Goal: Task Accomplishment & Management: Use online tool/utility

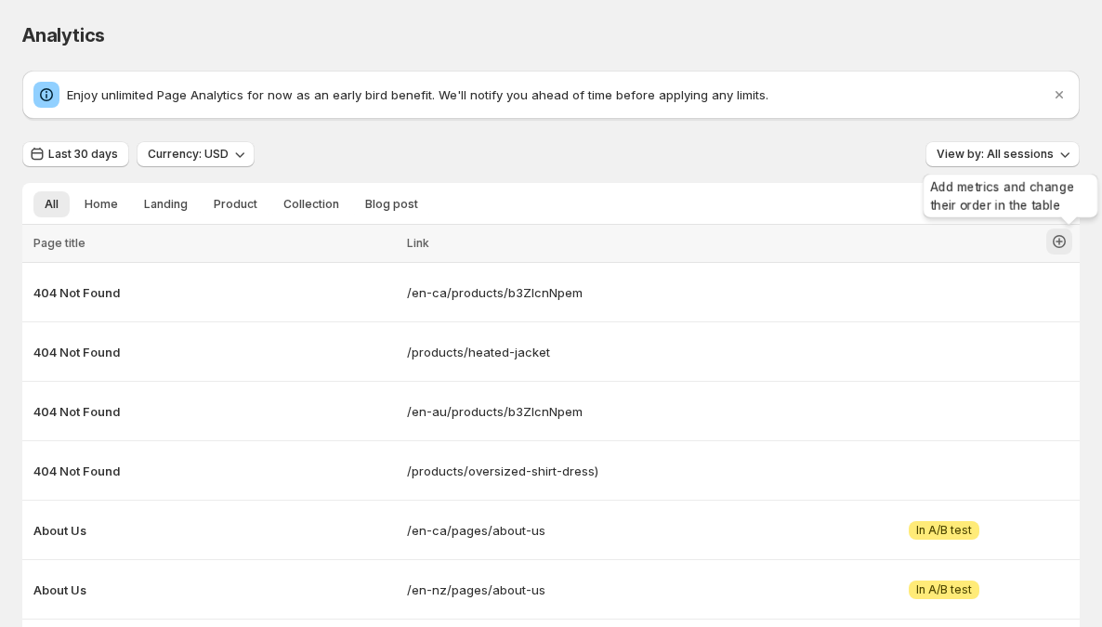
scroll to position [117, 0]
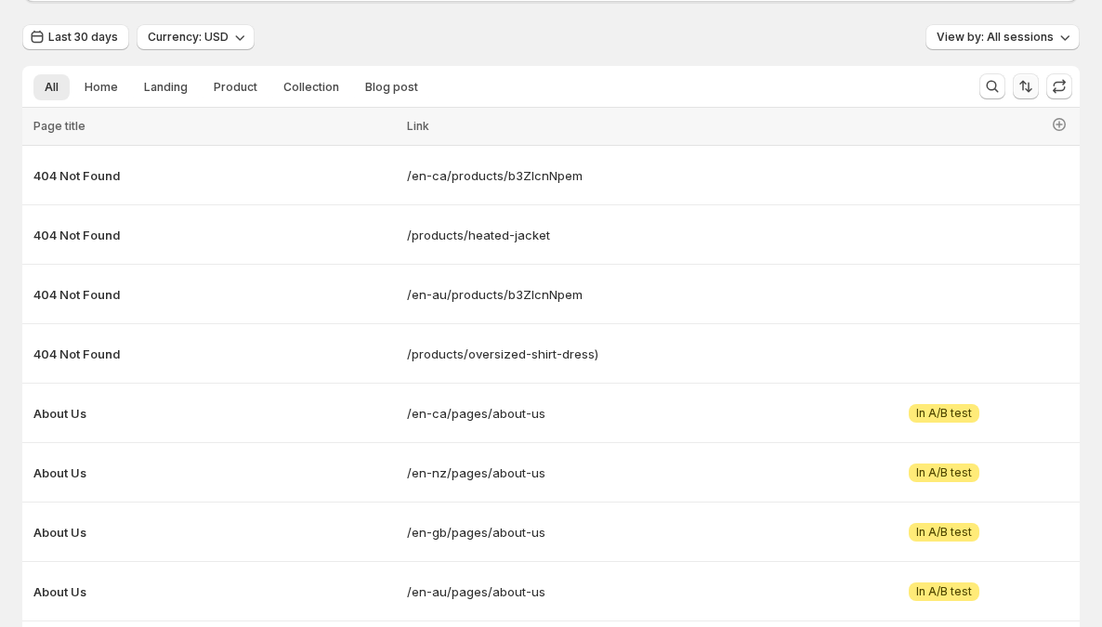
click at [1027, 87] on icon "Sort the results" at bounding box center [1023, 86] width 7 height 10
click at [1069, 125] on icon "button" at bounding box center [1059, 124] width 19 height 19
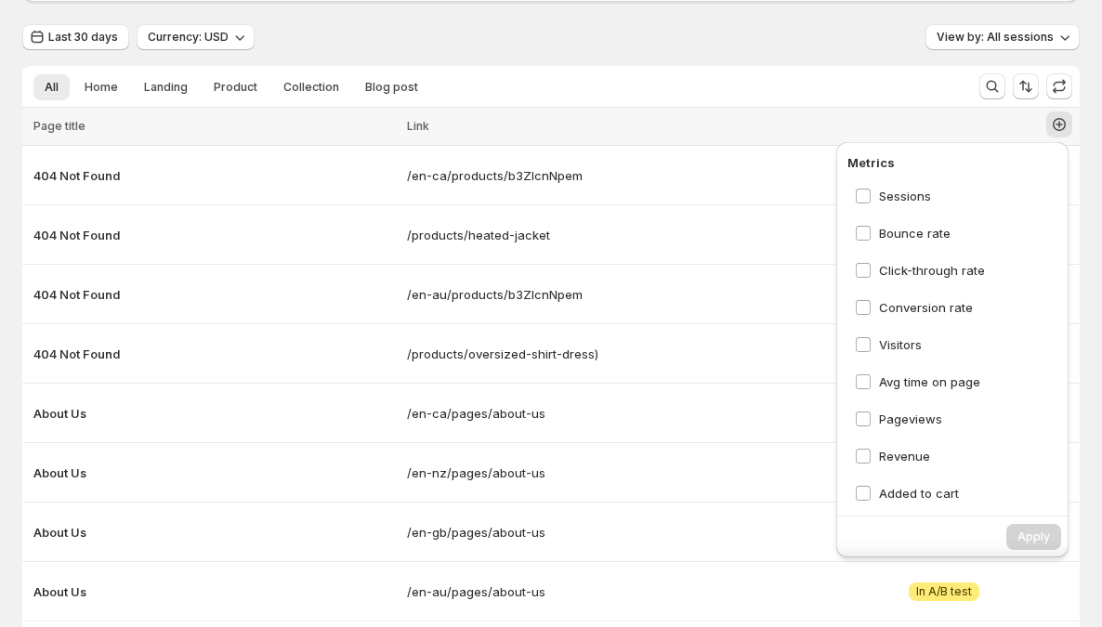
click at [1069, 125] on icon "button" at bounding box center [1059, 124] width 19 height 19
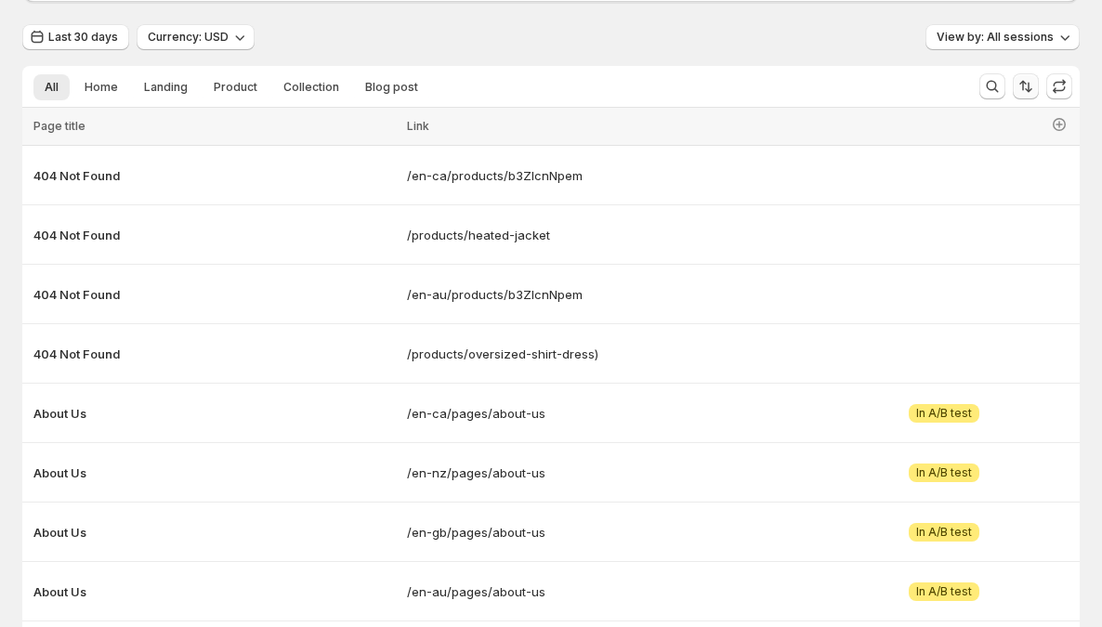
click at [1035, 94] on icon "Sort the results" at bounding box center [1026, 86] width 19 height 19
click at [1069, 129] on icon "button" at bounding box center [1059, 124] width 19 height 19
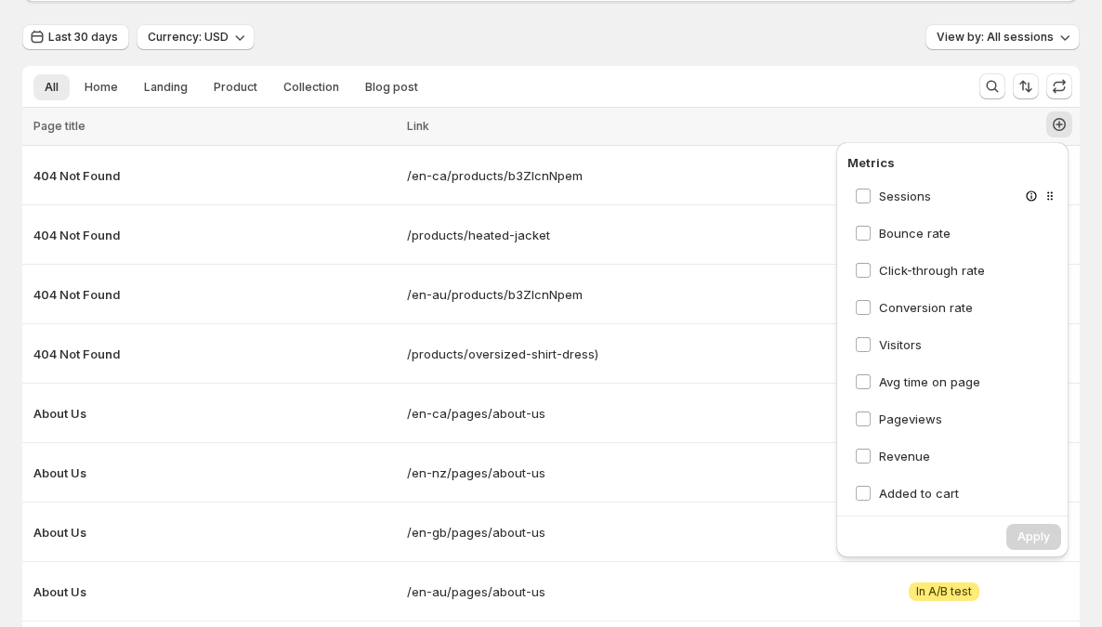
click at [926, 205] on div "Sessions" at bounding box center [957, 195] width 219 height 33
click at [925, 193] on span "Sessions" at bounding box center [905, 196] width 52 height 15
click at [918, 232] on span "Bounce rate" at bounding box center [915, 233] width 72 height 15
click at [906, 265] on span "Click-through rate" at bounding box center [932, 270] width 106 height 15
click at [907, 310] on span "Conversion rate" at bounding box center [926, 307] width 94 height 15
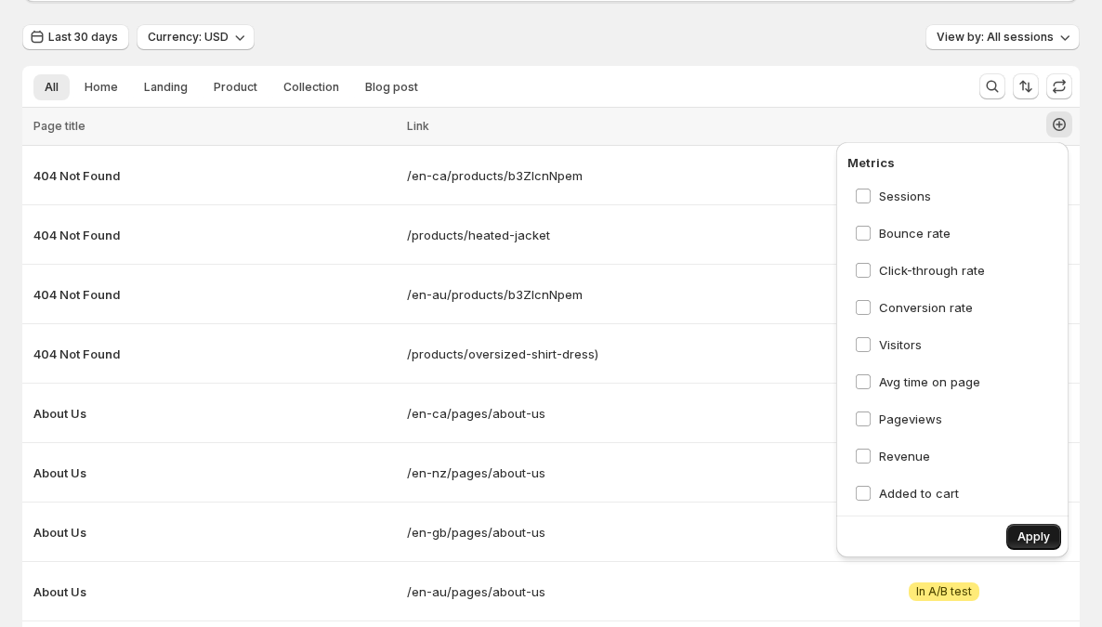
click at [1019, 535] on span "Apply" at bounding box center [1034, 537] width 33 height 15
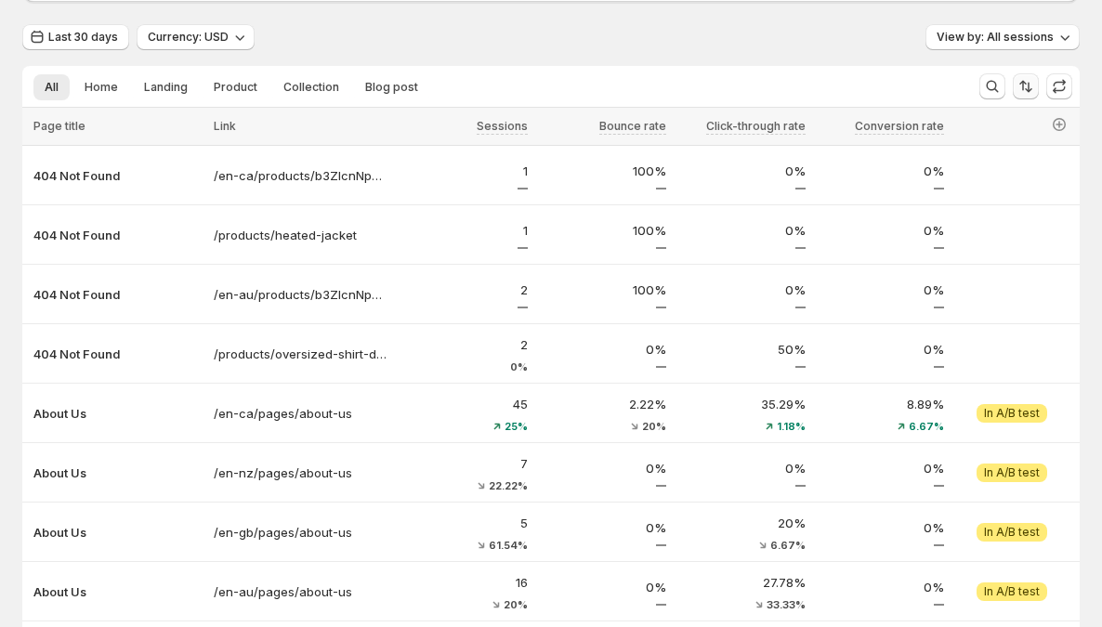
click at [1033, 85] on icon "Sort the results" at bounding box center [1028, 88] width 7 height 10
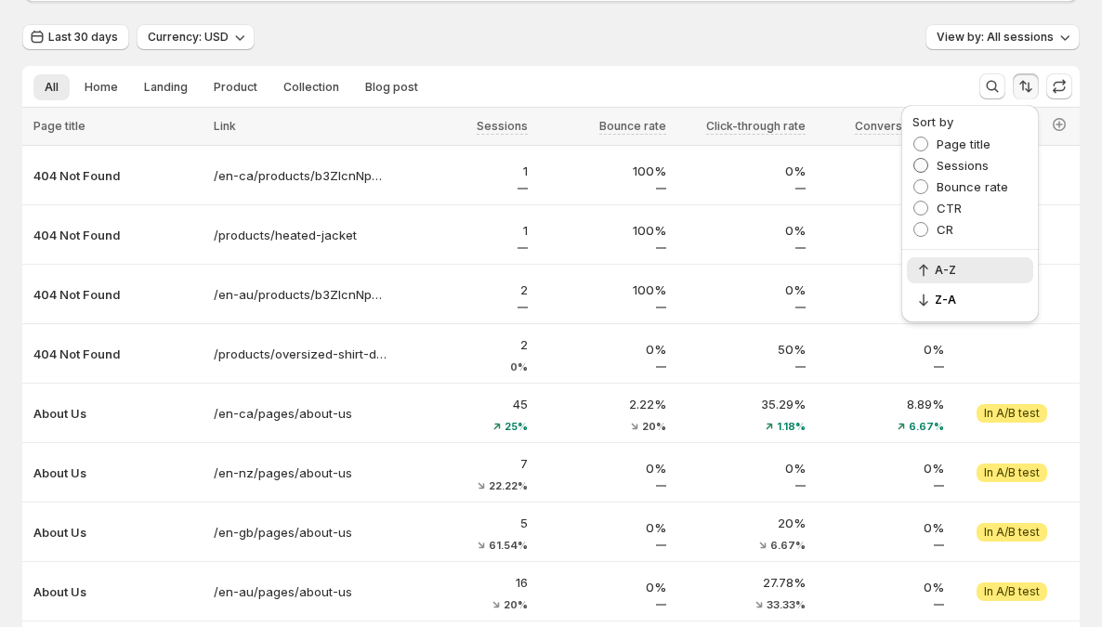
click at [955, 163] on span "Sessions" at bounding box center [963, 165] width 52 height 15
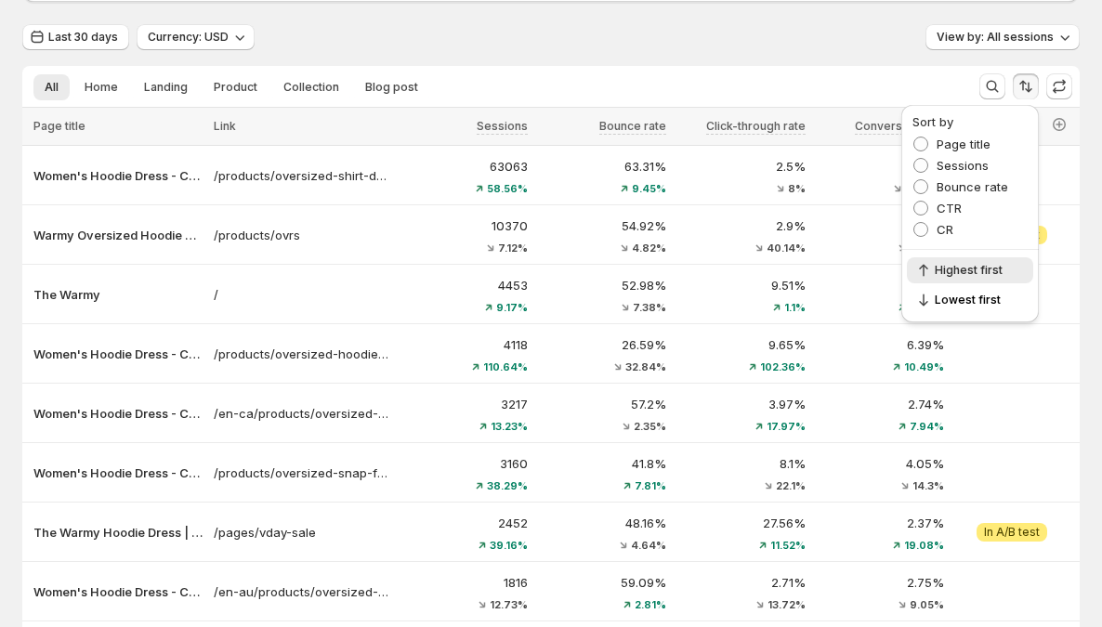
click at [1035, 86] on icon "Sort the results" at bounding box center [1026, 86] width 19 height 19
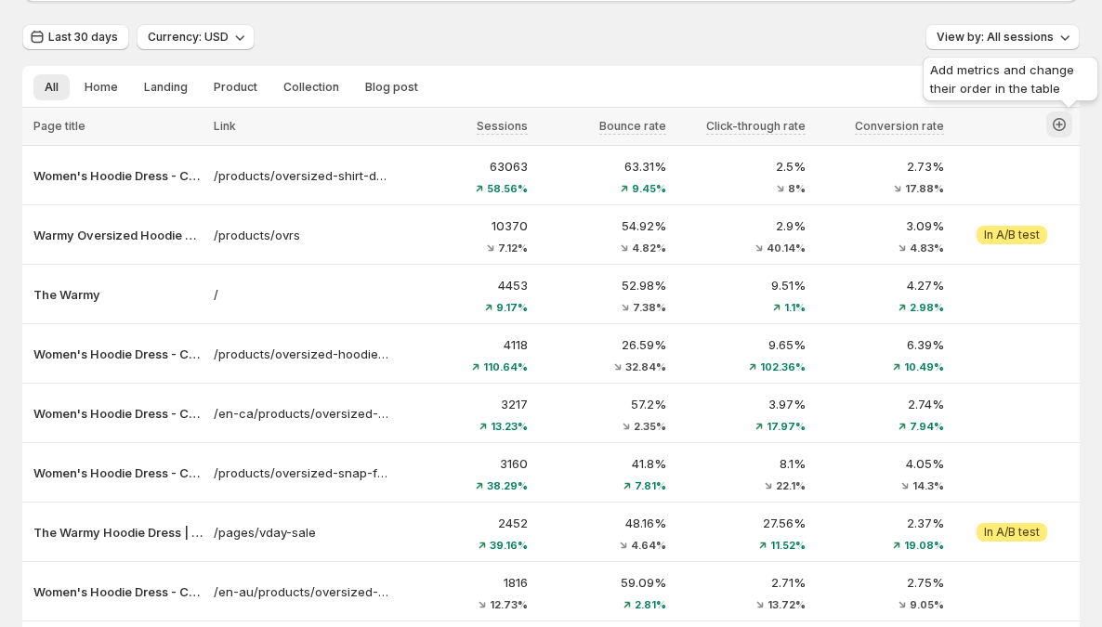
click at [1069, 128] on icon "button" at bounding box center [1059, 124] width 19 height 19
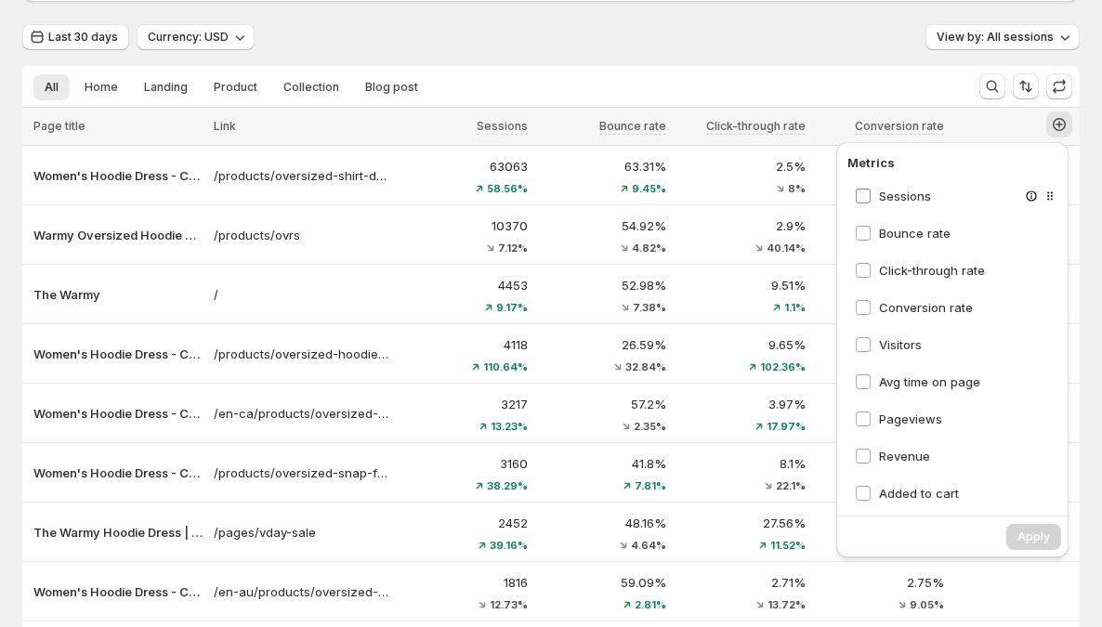
click at [928, 194] on span "Sessions" at bounding box center [905, 196] width 52 height 15
click at [908, 229] on span "Bounce rate" at bounding box center [915, 233] width 72 height 15
click at [909, 264] on span "Click-through rate" at bounding box center [932, 270] width 106 height 15
click at [906, 312] on span "Conversion rate" at bounding box center [926, 307] width 94 height 15
click at [1031, 529] on button "Apply" at bounding box center [1034, 537] width 55 height 26
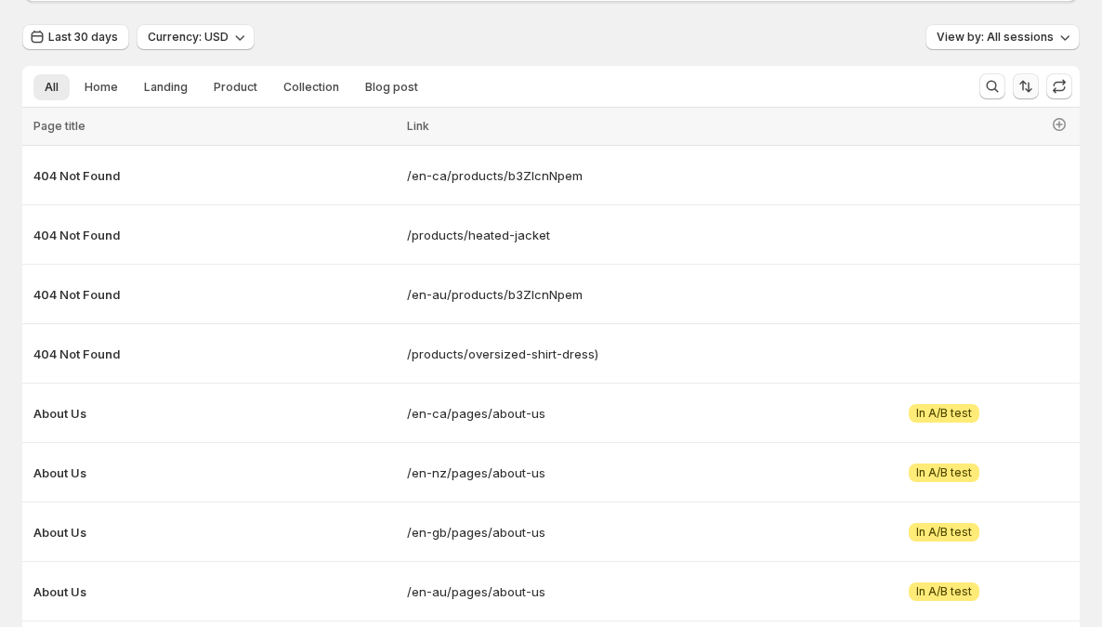
click at [1035, 84] on icon "Sort the results" at bounding box center [1026, 86] width 19 height 19
click at [1060, 119] on icon "button" at bounding box center [1059, 124] width 19 height 19
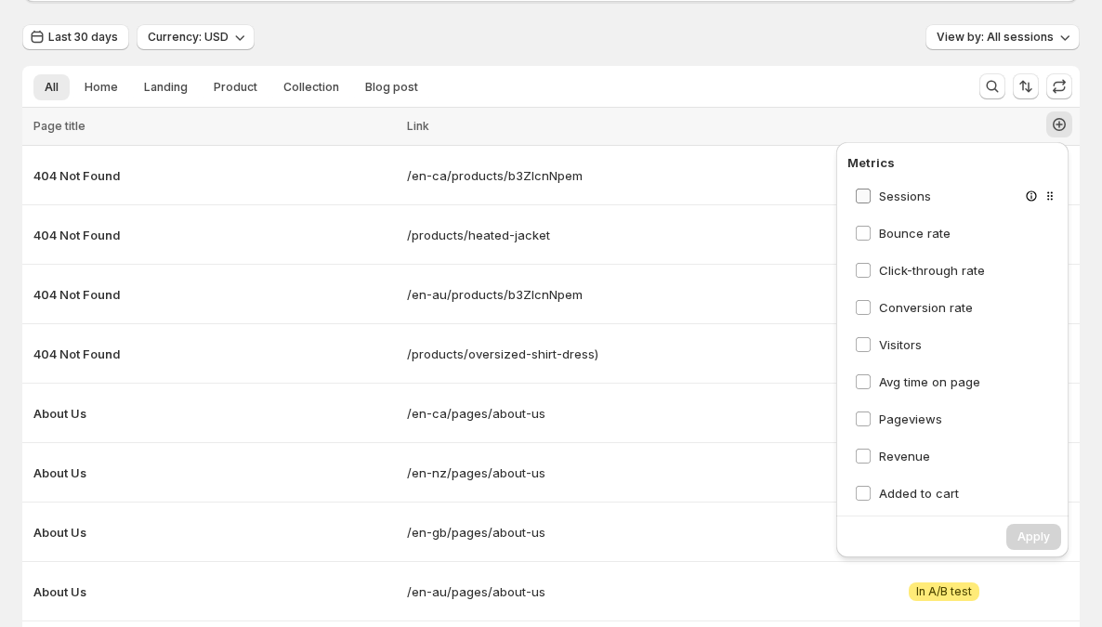
click at [925, 191] on span "Sessions" at bounding box center [905, 196] width 52 height 15
click at [914, 224] on span "Bounce rate" at bounding box center [915, 233] width 72 height 19
click at [915, 261] on span "Click-through rate" at bounding box center [932, 270] width 106 height 19
click at [915, 317] on div "Conversion rate" at bounding box center [957, 307] width 219 height 33
click at [925, 308] on span "Conversion rate" at bounding box center [926, 307] width 94 height 15
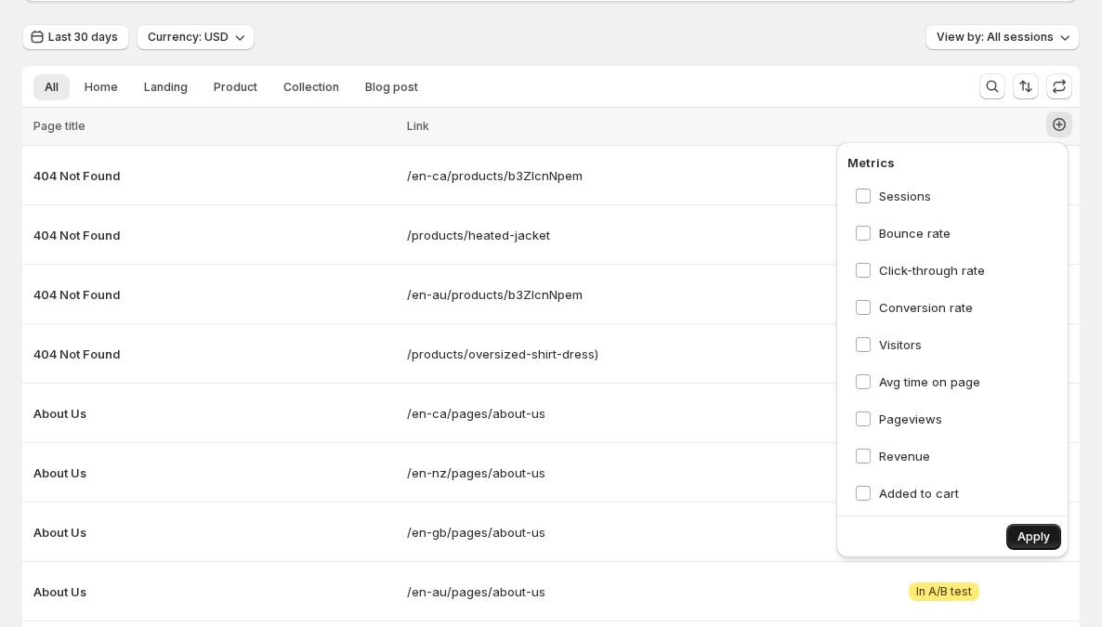
click at [1036, 545] on button "Apply" at bounding box center [1034, 537] width 55 height 26
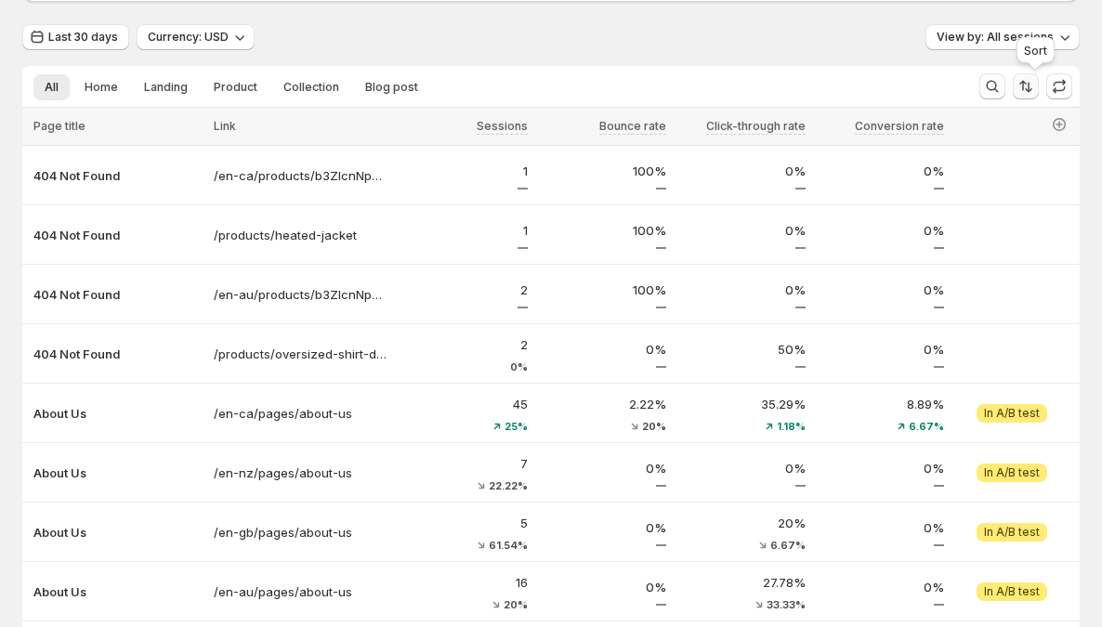
click at [1033, 84] on icon "Sort the results" at bounding box center [1026, 86] width 19 height 19
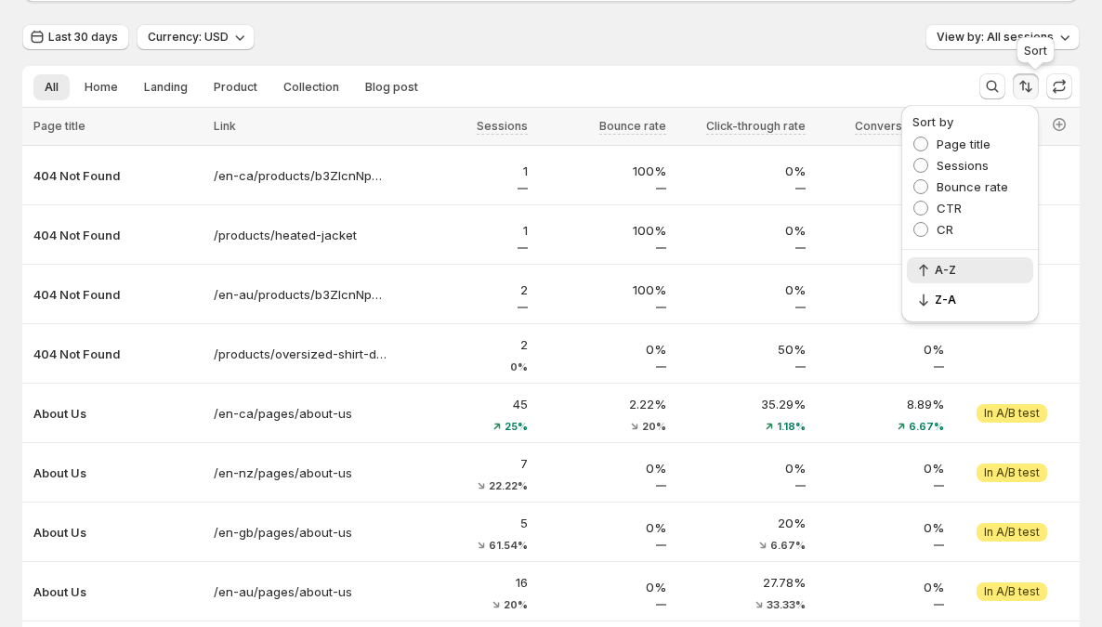
click at [1033, 84] on icon "Sort the results" at bounding box center [1026, 86] width 19 height 19
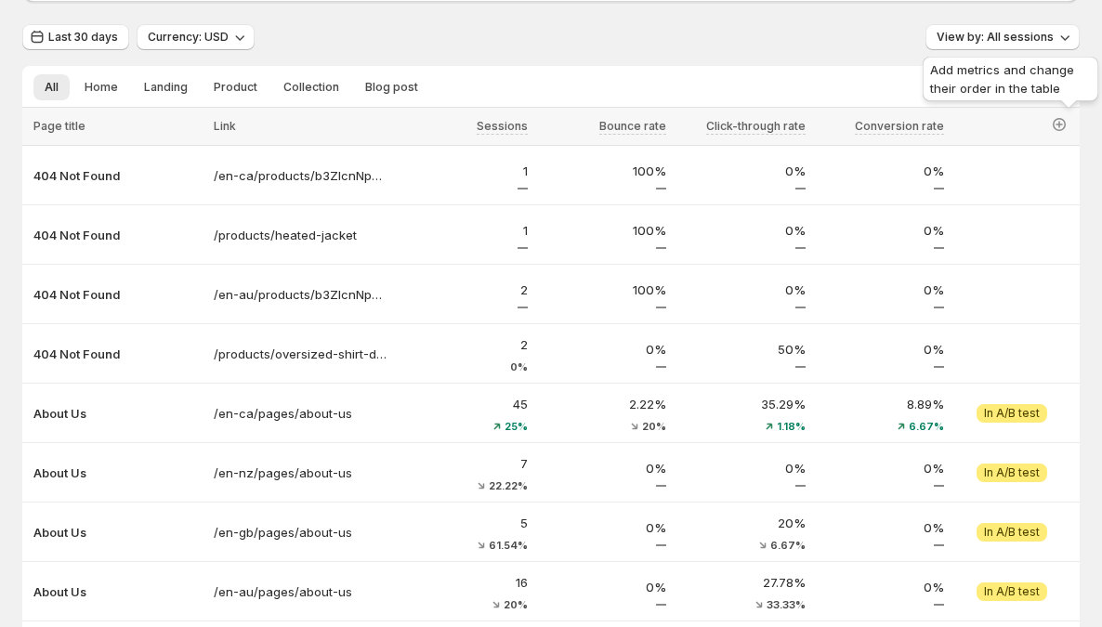
click at [1042, 73] on div "Add metrics and change their order in the table" at bounding box center [1010, 82] width 183 height 59
click at [1035, 83] on icon "Sort the results" at bounding box center [1026, 86] width 19 height 19
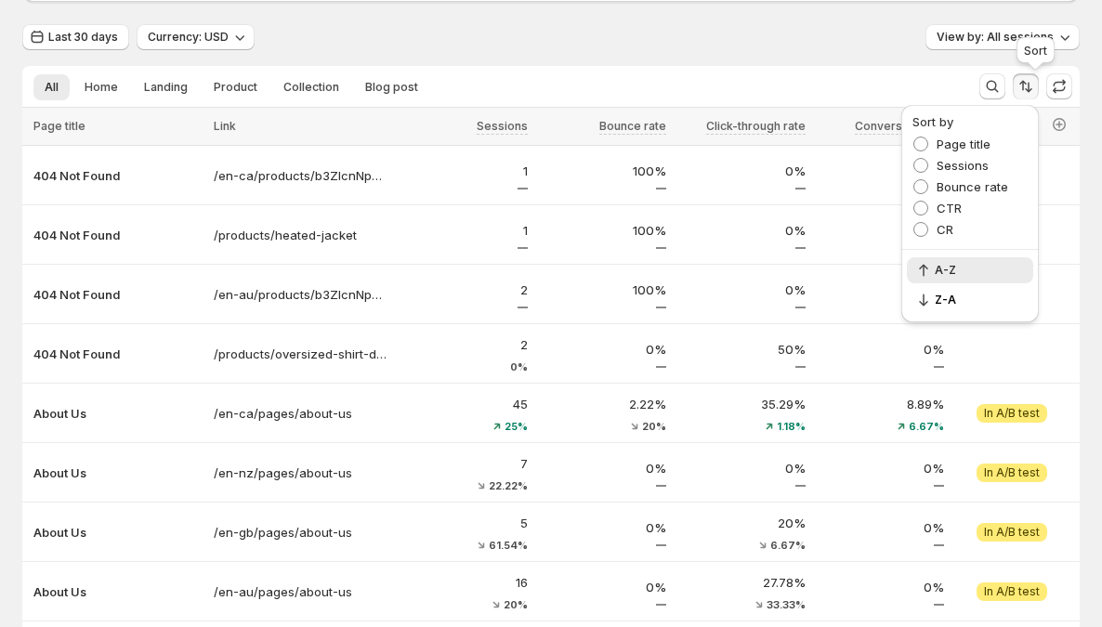
click at [1031, 86] on icon "Sort the results" at bounding box center [1026, 86] width 19 height 19
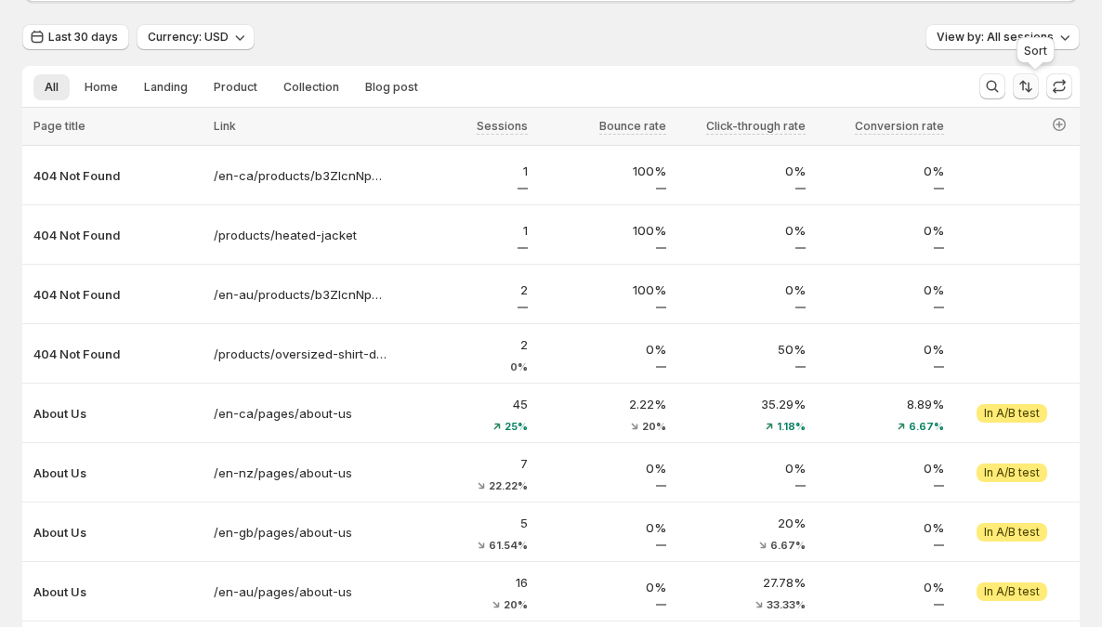
click at [1035, 86] on icon "Sort the results" at bounding box center [1026, 86] width 19 height 19
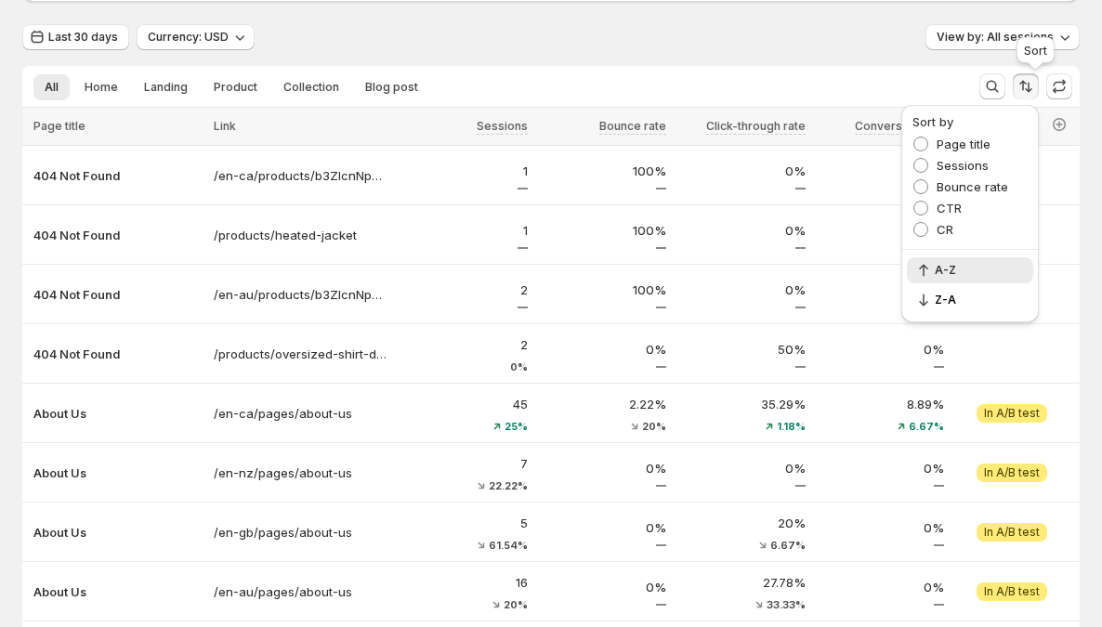
click at [1035, 86] on icon "Sort the results" at bounding box center [1026, 86] width 19 height 19
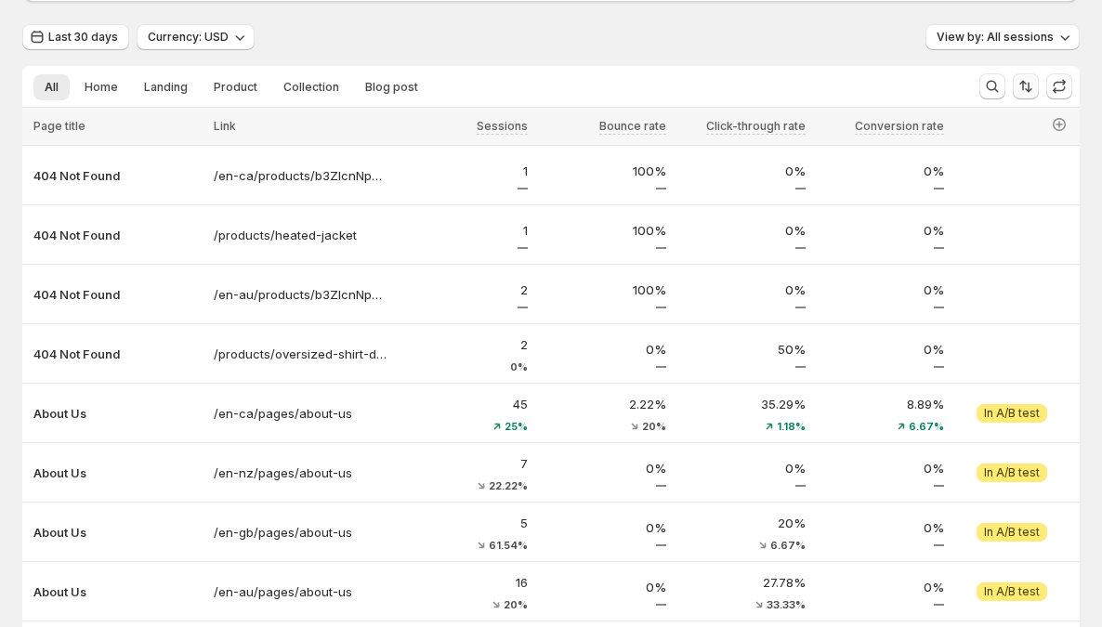
click at [1034, 82] on icon "Sort the results" at bounding box center [1026, 86] width 19 height 19
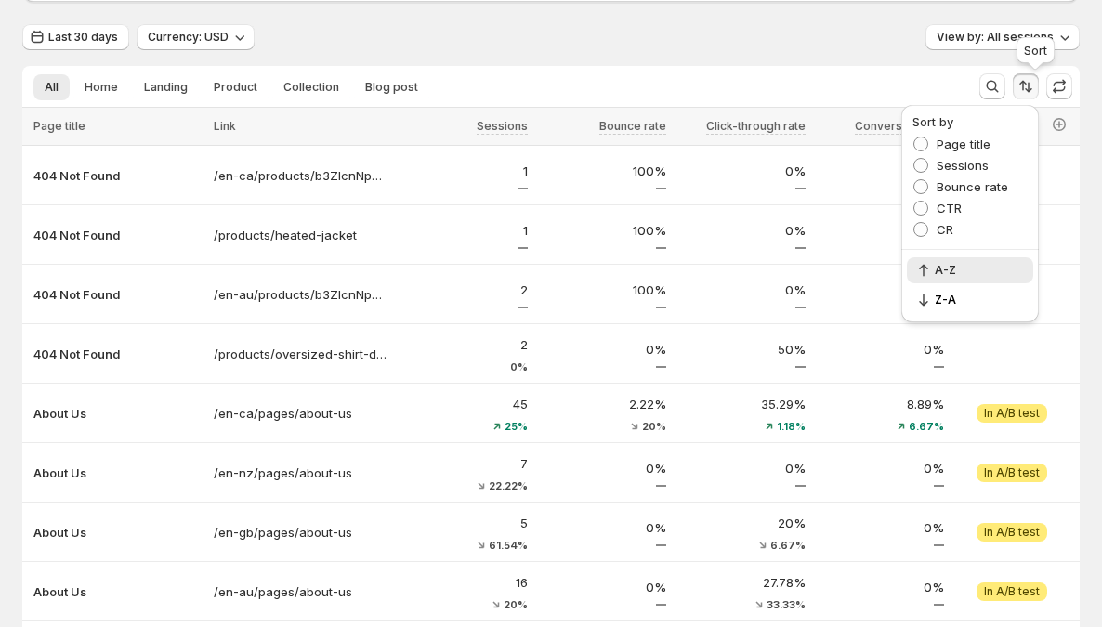
click at [1034, 82] on icon "Sort the results" at bounding box center [1026, 86] width 19 height 19
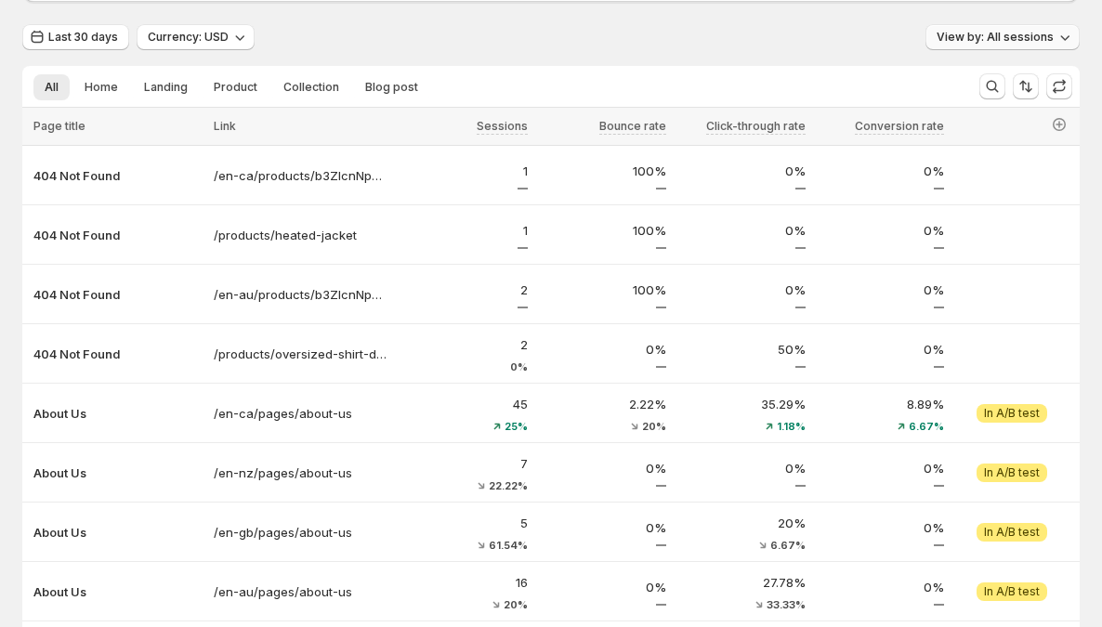
click at [1034, 39] on span "View by: All sessions" at bounding box center [995, 37] width 117 height 15
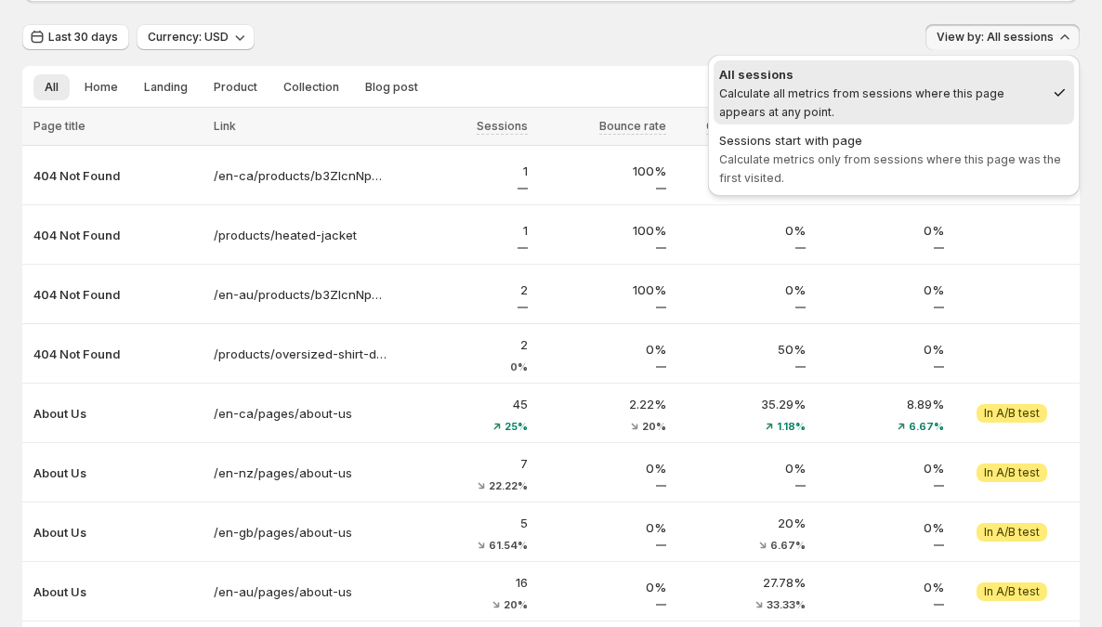
click at [1034, 39] on span "View by: All sessions" at bounding box center [995, 37] width 117 height 15
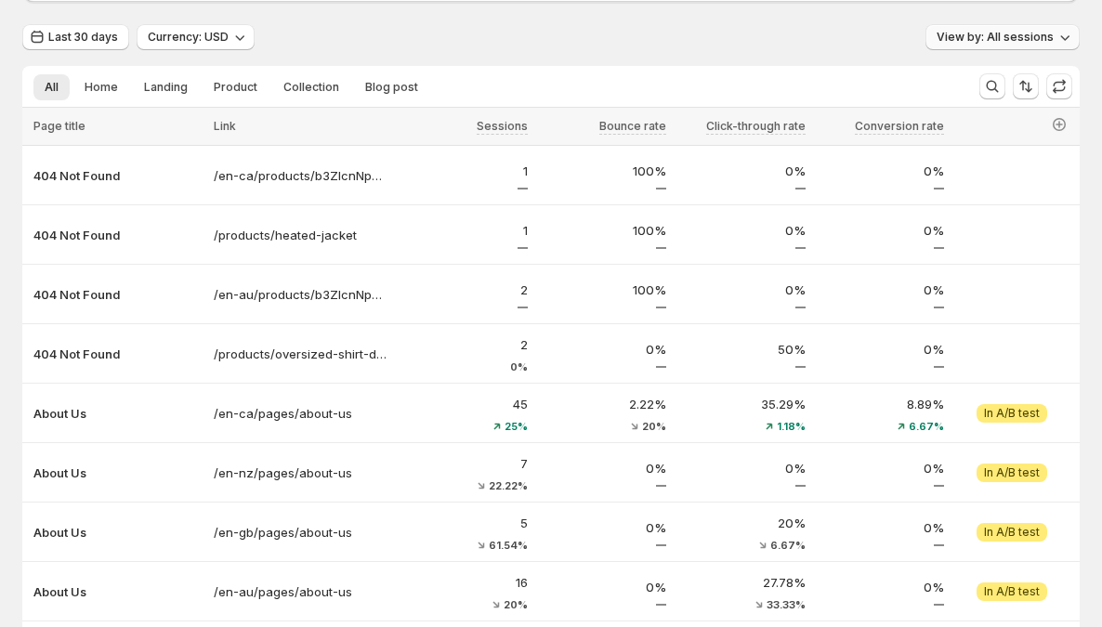
click at [1034, 39] on span "View by: All sessions" at bounding box center [995, 37] width 117 height 15
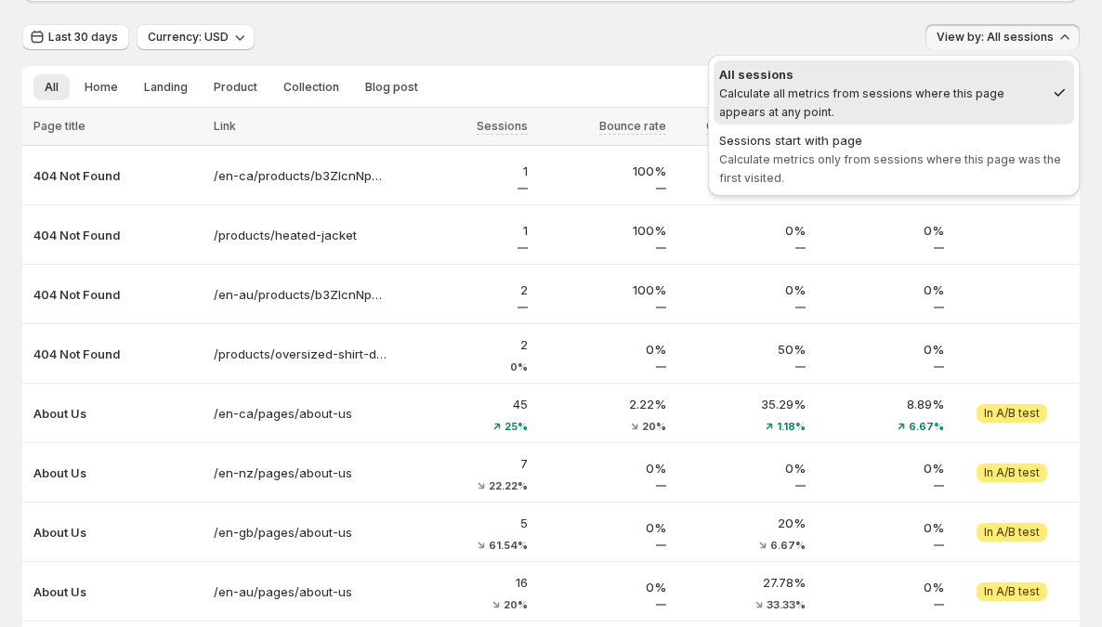
click at [1034, 39] on span "View by: All sessions" at bounding box center [995, 37] width 117 height 15
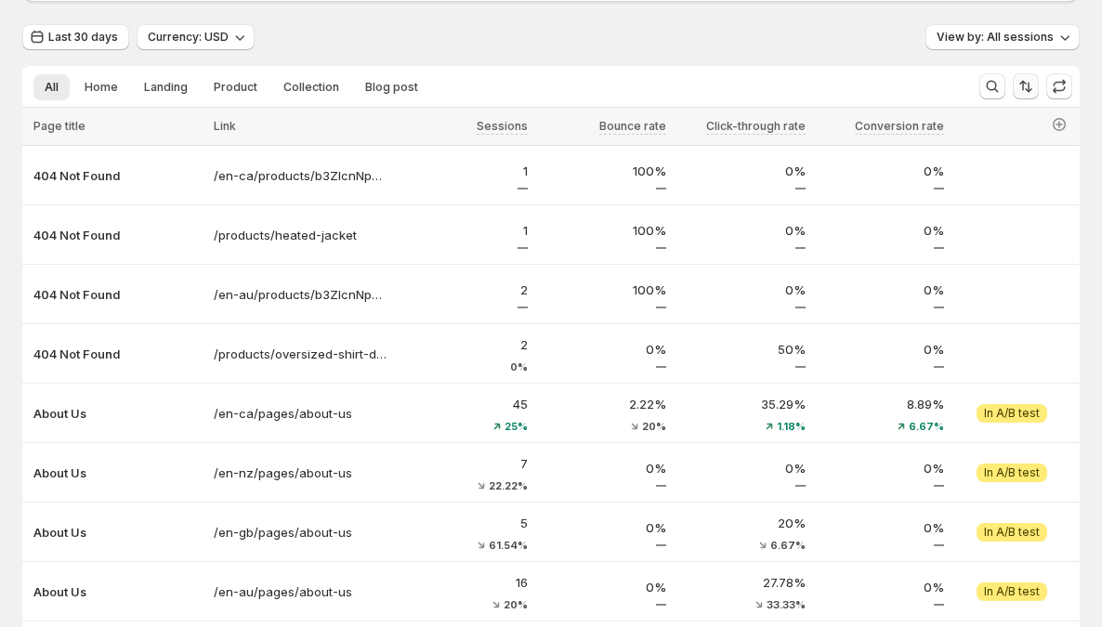
click at [1034, 75] on button "Sort the results" at bounding box center [1026, 86] width 26 height 26
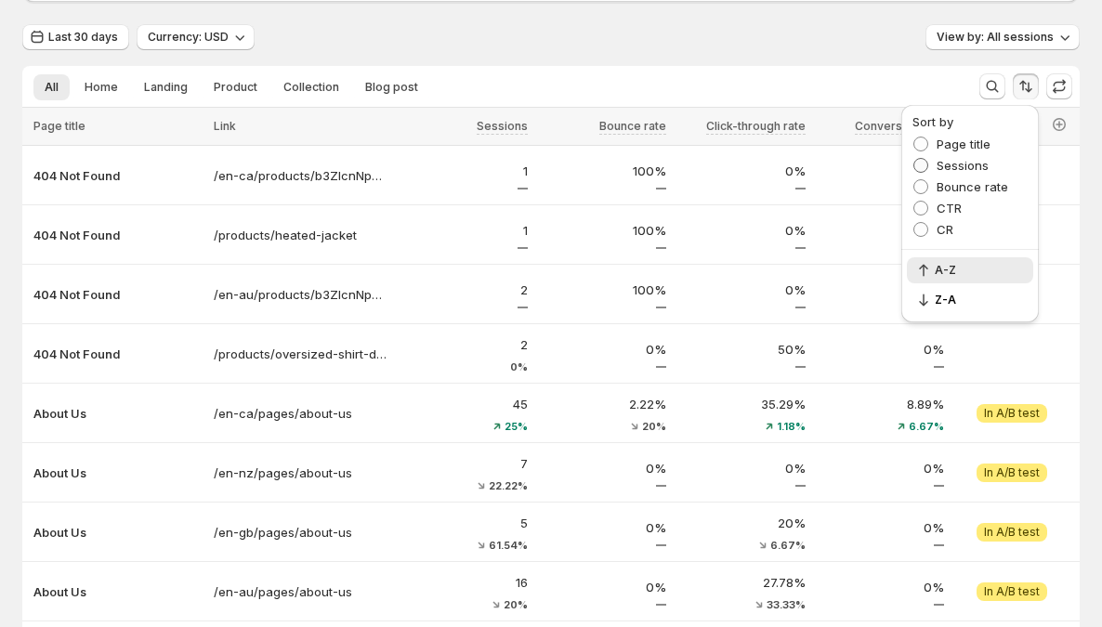
click at [965, 163] on span "Sessions" at bounding box center [963, 165] width 52 height 15
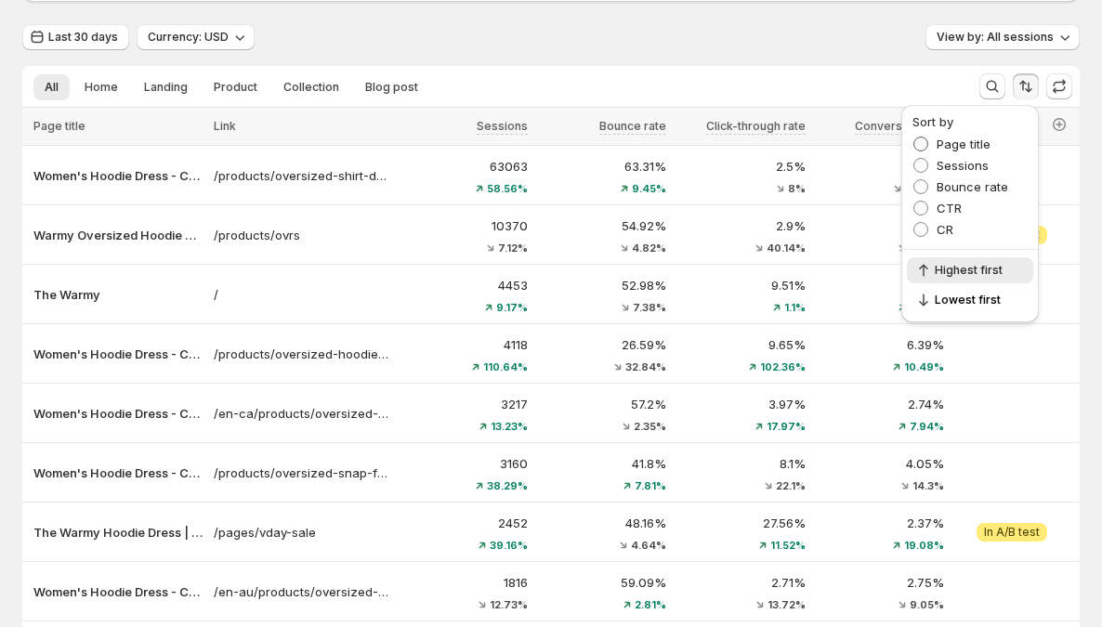
click at [967, 140] on span "Page title" at bounding box center [964, 144] width 54 height 15
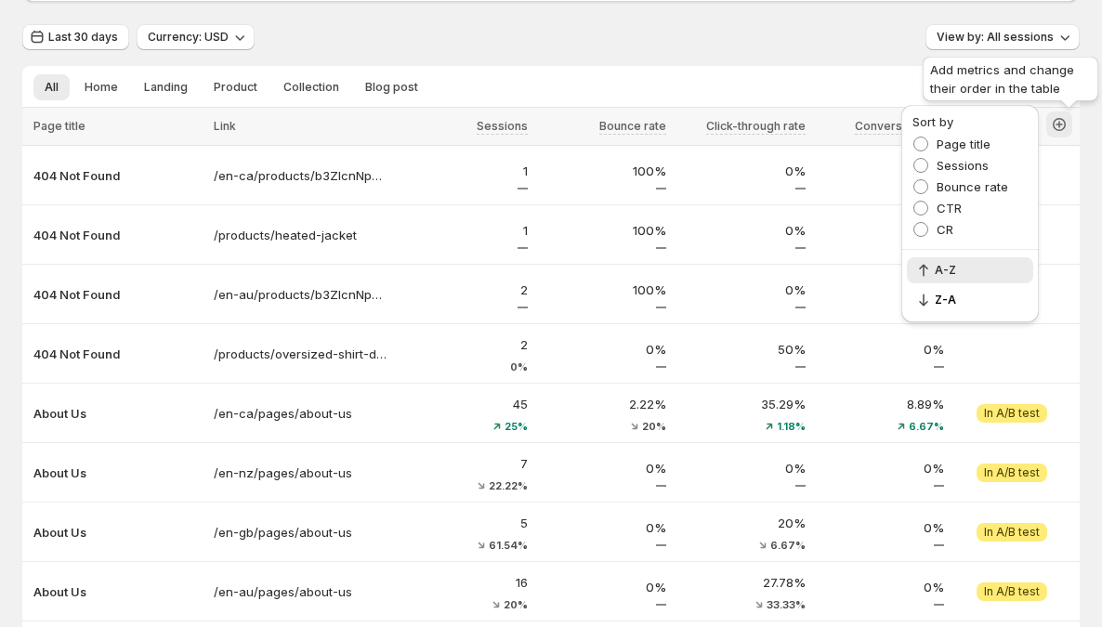
click at [1066, 123] on icon "button" at bounding box center [1059, 124] width 19 height 19
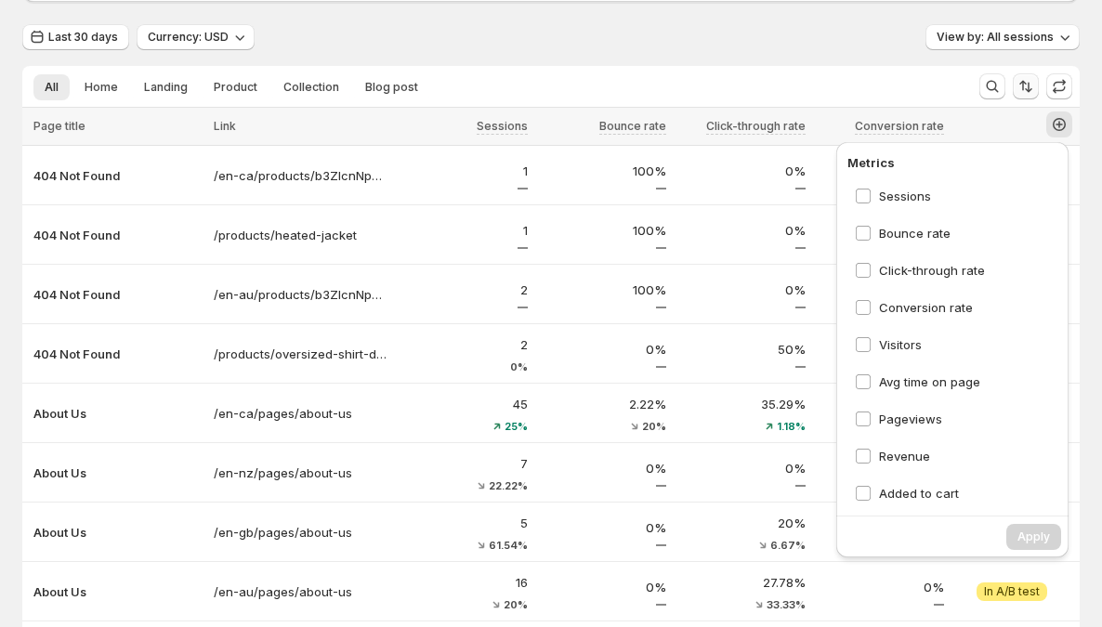
click at [1035, 90] on icon "Sort the results" at bounding box center [1026, 86] width 19 height 19
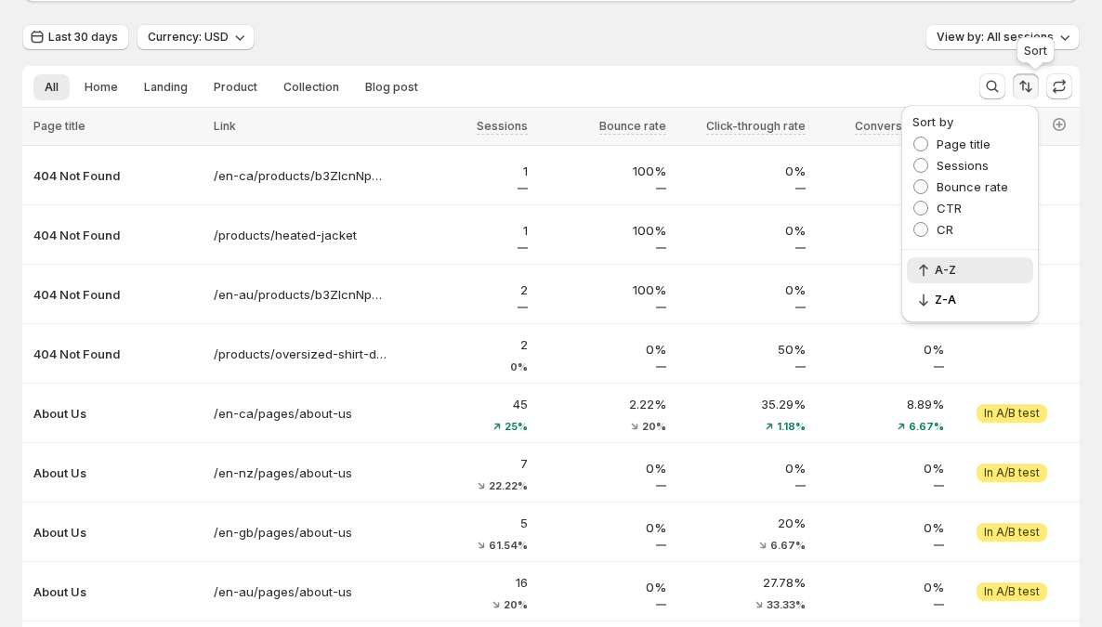
click at [1035, 90] on icon "Sort the results" at bounding box center [1026, 86] width 19 height 19
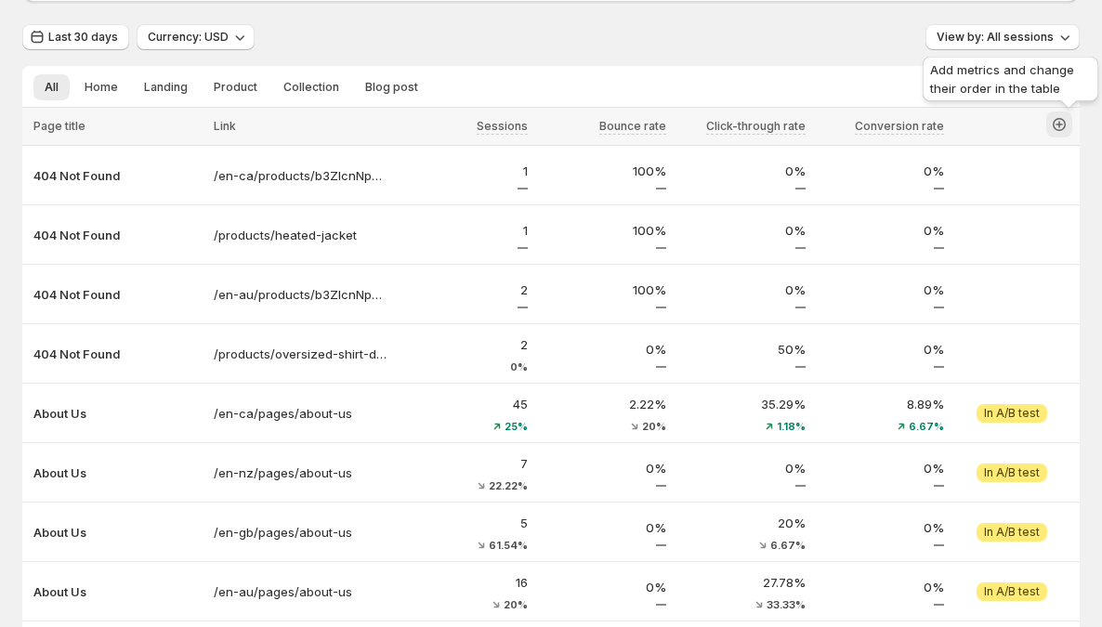
click at [1060, 117] on icon "button" at bounding box center [1059, 124] width 19 height 19
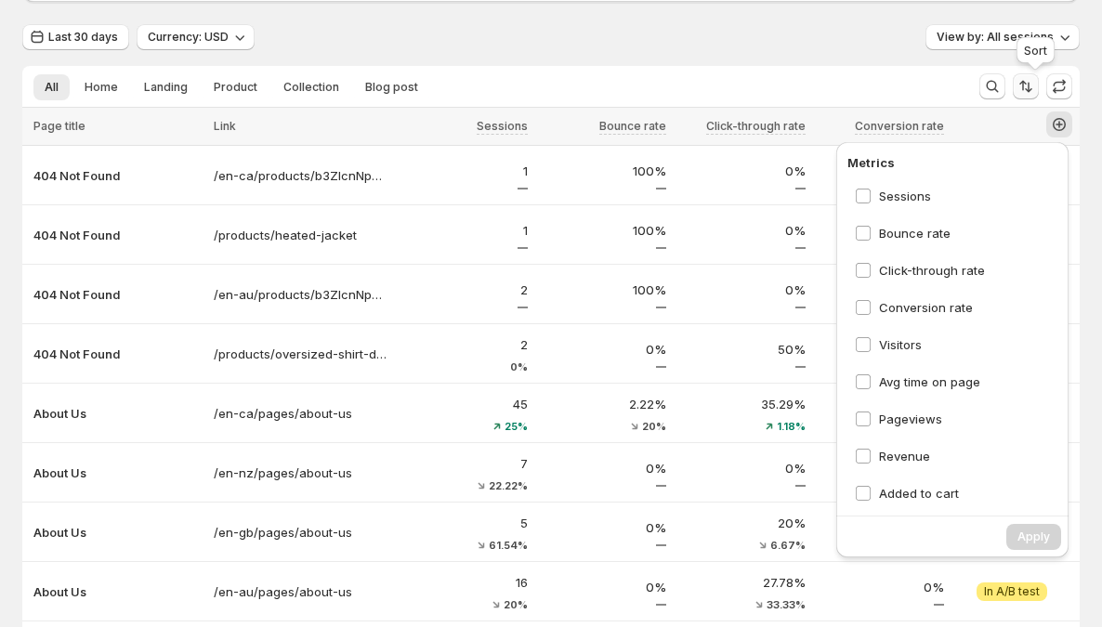
click at [1032, 90] on icon "Sort the results" at bounding box center [1026, 86] width 19 height 19
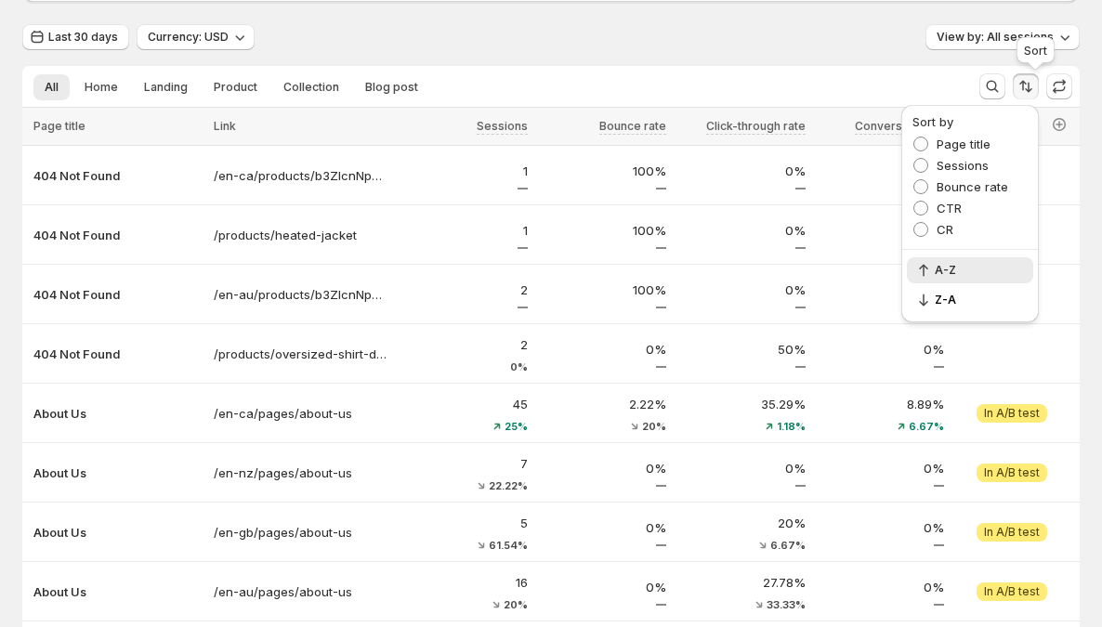
click at [1027, 88] on icon "Sort the results" at bounding box center [1023, 86] width 7 height 10
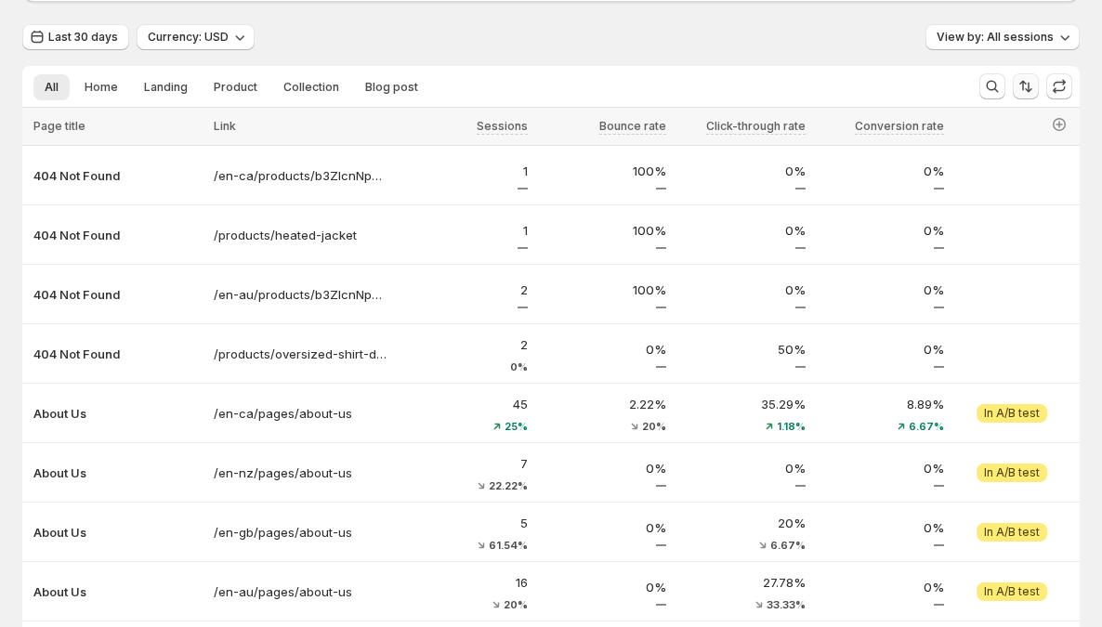
click at [1027, 88] on icon "Sort the results" at bounding box center [1023, 86] width 7 height 10
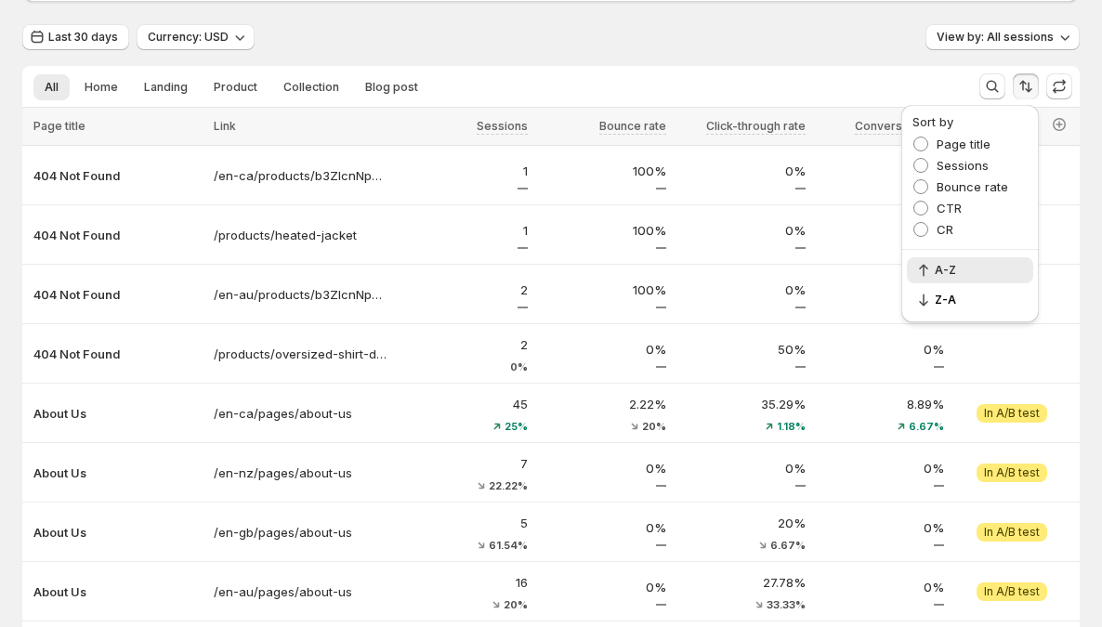
click at [941, 121] on span "Sort by" at bounding box center [933, 121] width 41 height 15
click at [1080, 125] on th at bounding box center [1015, 127] width 130 height 38
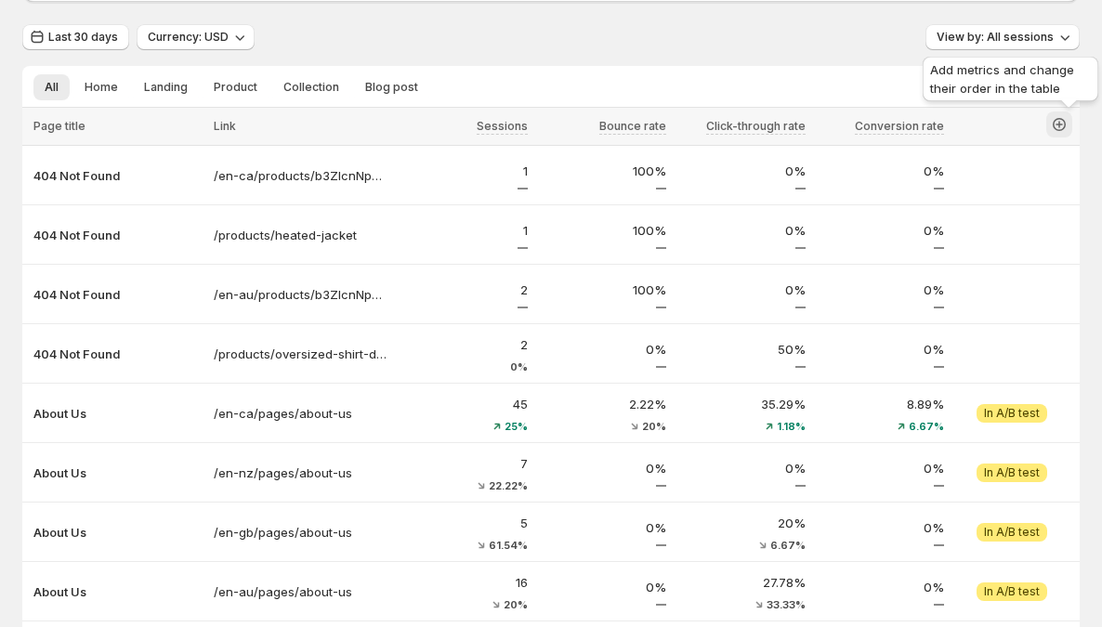
click at [1069, 126] on icon "button" at bounding box center [1059, 124] width 19 height 19
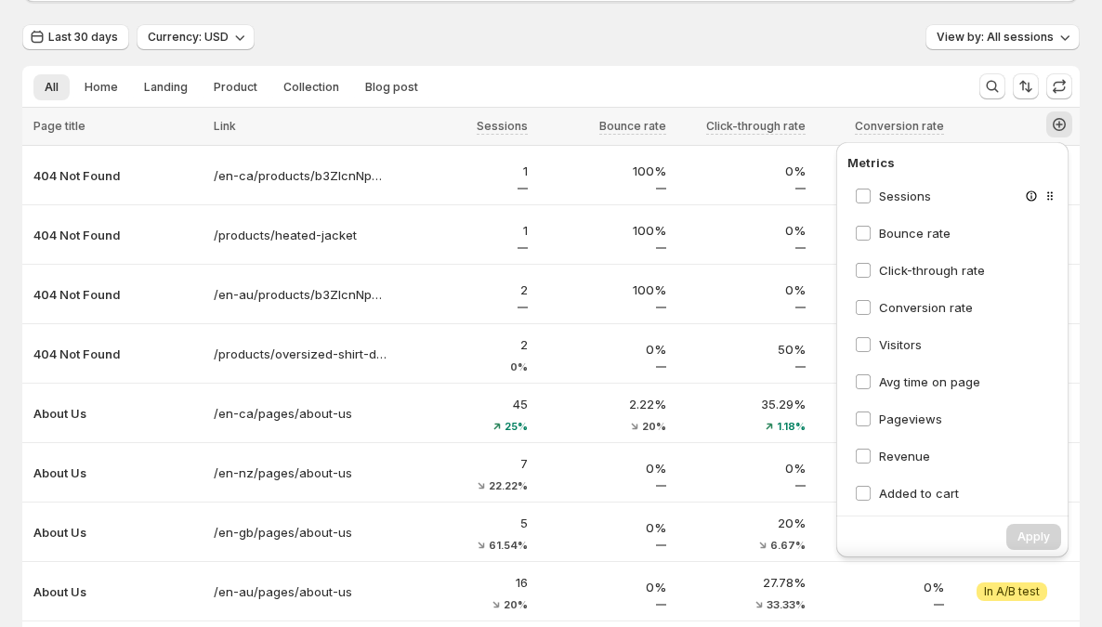
click at [932, 188] on div "Sessions" at bounding box center [957, 195] width 219 height 33
click at [896, 231] on span "Bounce rate" at bounding box center [915, 233] width 72 height 15
click at [895, 196] on span "Sessions" at bounding box center [905, 196] width 52 height 15
click at [905, 270] on span "Click-through rate" at bounding box center [932, 270] width 106 height 15
click at [902, 304] on span "Conversion rate" at bounding box center [926, 307] width 94 height 15
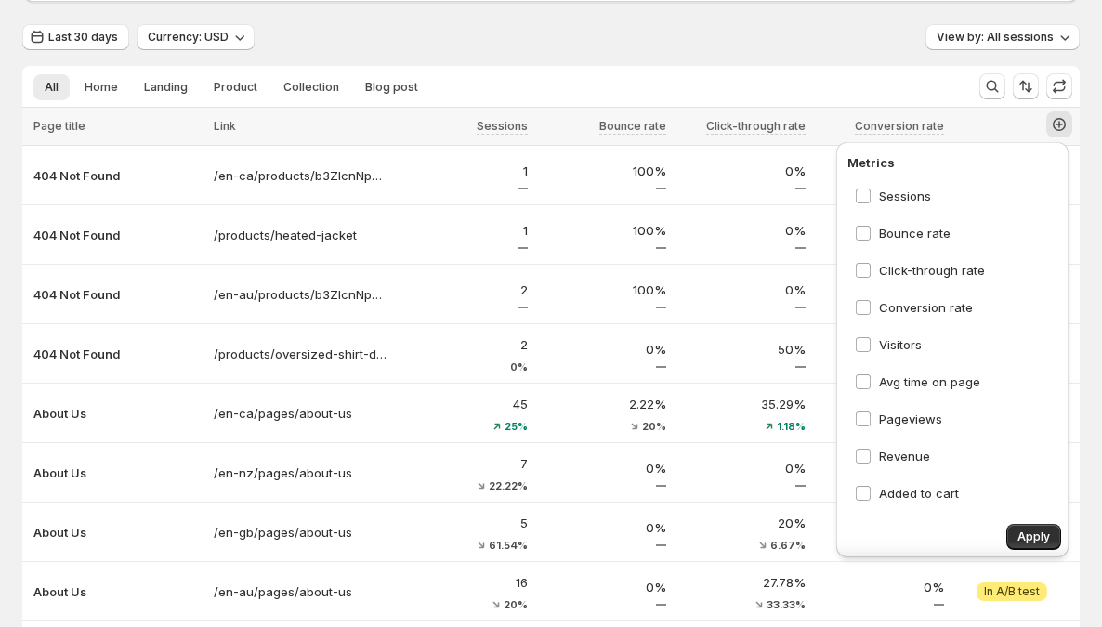
click at [1029, 558] on div "Metrics Sessions Bounce rate Click-through rate Conversion rate Visitors Avg ti…" at bounding box center [952, 355] width 247 height 435
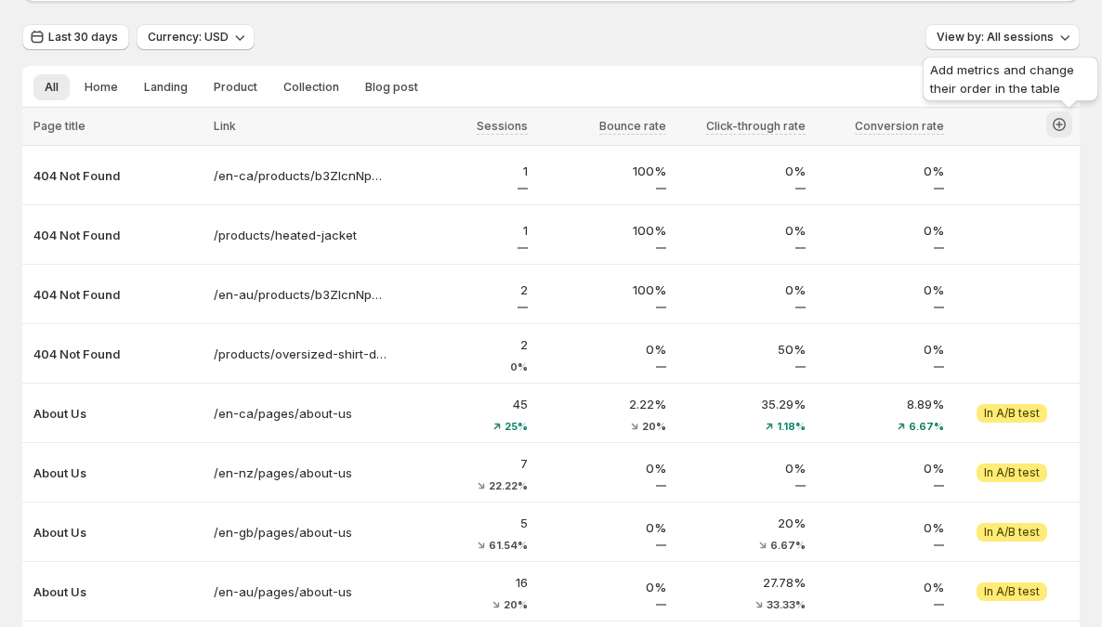
click at [1069, 126] on icon "button" at bounding box center [1059, 124] width 19 height 19
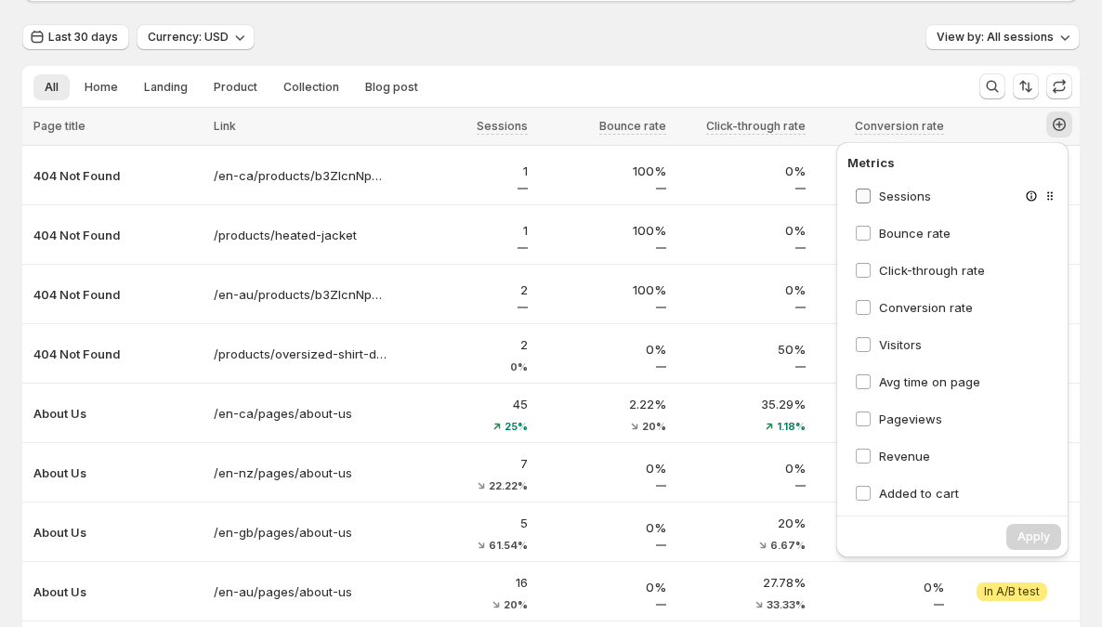
click at [902, 191] on span "Sessions" at bounding box center [905, 196] width 52 height 15
click at [889, 239] on span "Bounce rate" at bounding box center [915, 233] width 72 height 15
click at [890, 269] on span "Click-through rate" at bounding box center [932, 270] width 106 height 15
click at [906, 309] on span "Conversion rate" at bounding box center [926, 307] width 94 height 15
click at [1028, 533] on span "Apply" at bounding box center [1034, 537] width 33 height 15
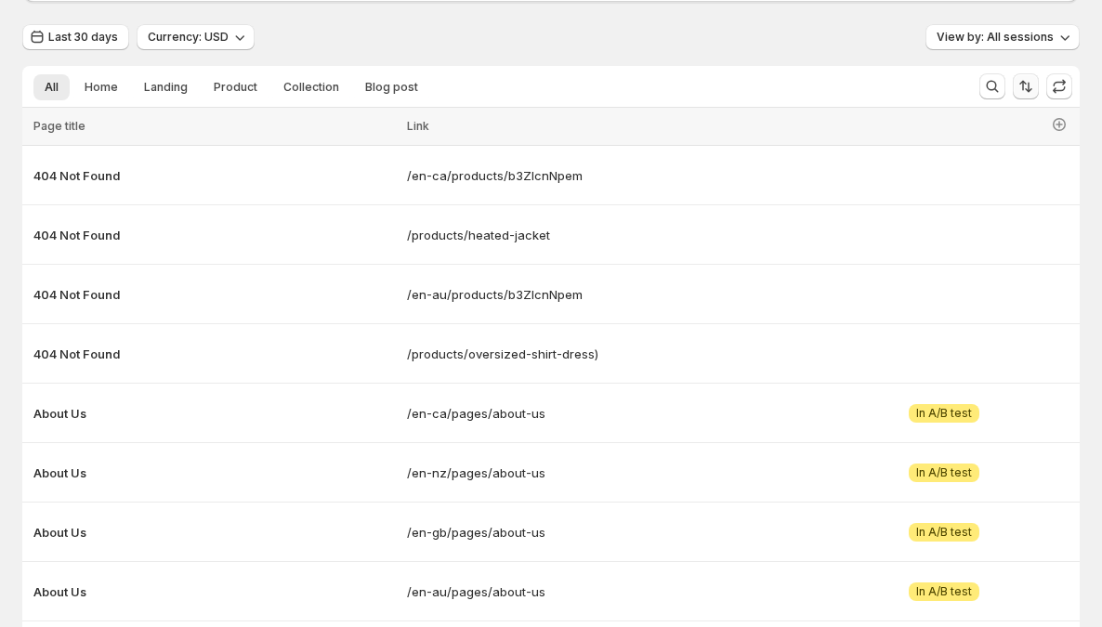
click at [1034, 80] on icon "Sort the results" at bounding box center [1026, 86] width 19 height 19
click at [1035, 88] on icon "Sort the results" at bounding box center [1026, 86] width 19 height 19
click at [1035, 94] on icon "Sort the results" at bounding box center [1026, 86] width 19 height 19
click at [1080, 136] on th at bounding box center [947, 127] width 266 height 38
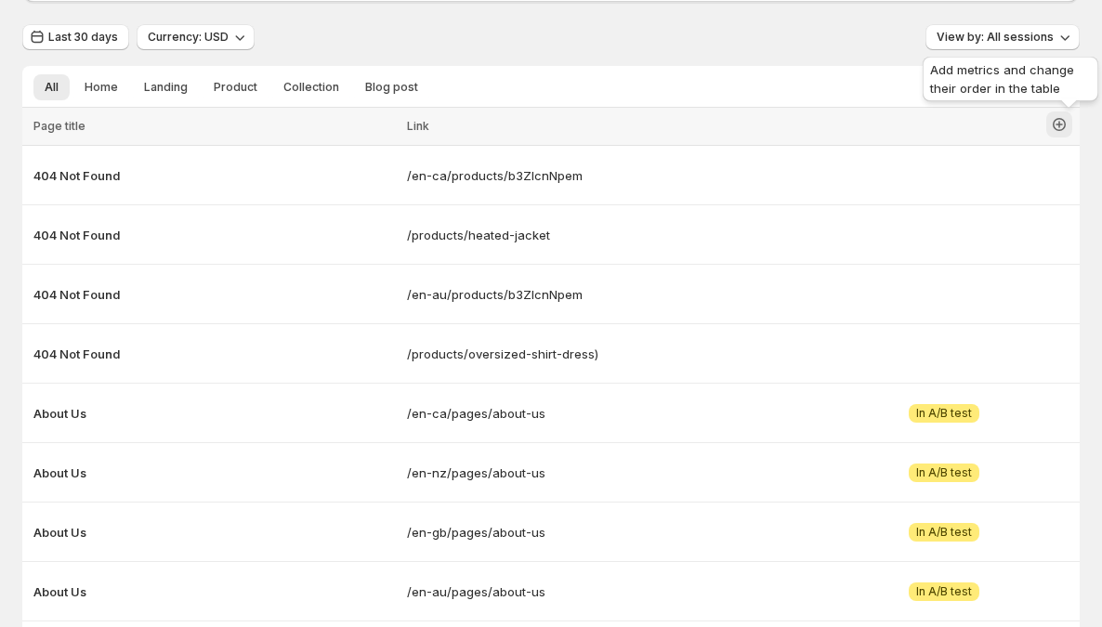
click at [1069, 122] on icon "button" at bounding box center [1059, 124] width 19 height 19
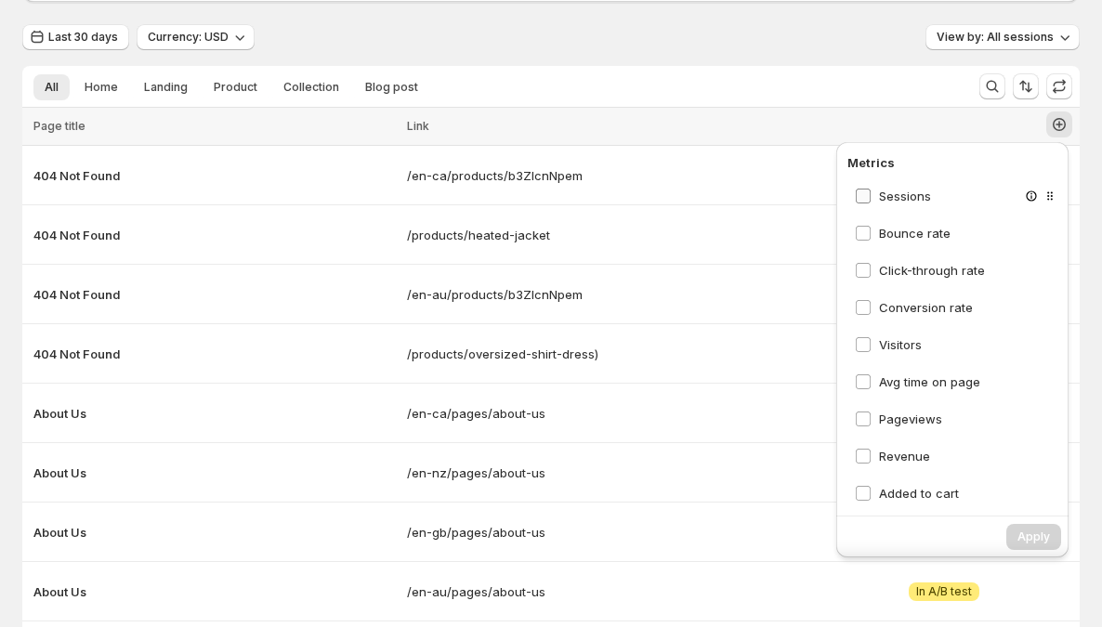
click at [921, 191] on span "Sessions" at bounding box center [905, 196] width 52 height 15
click at [1035, 92] on icon "Sort the results" at bounding box center [1026, 86] width 19 height 19
